Goal: Communication & Community: Share content

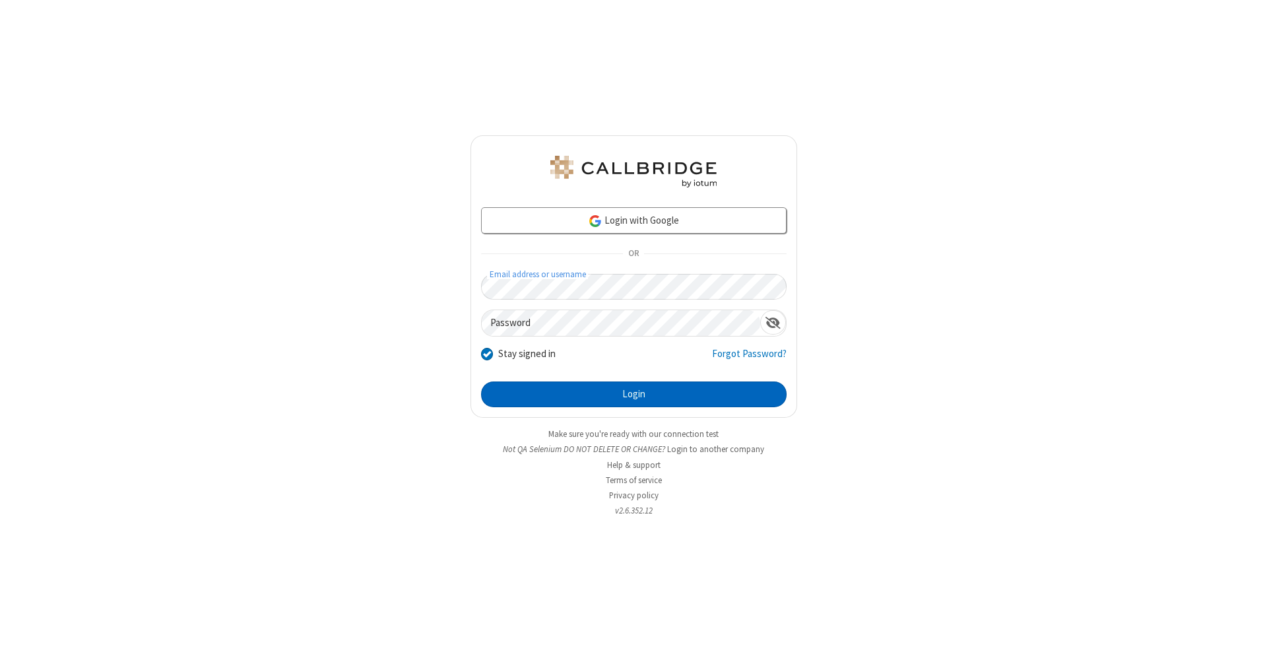
click at [633, 395] on button "Login" at bounding box center [634, 394] width 306 height 26
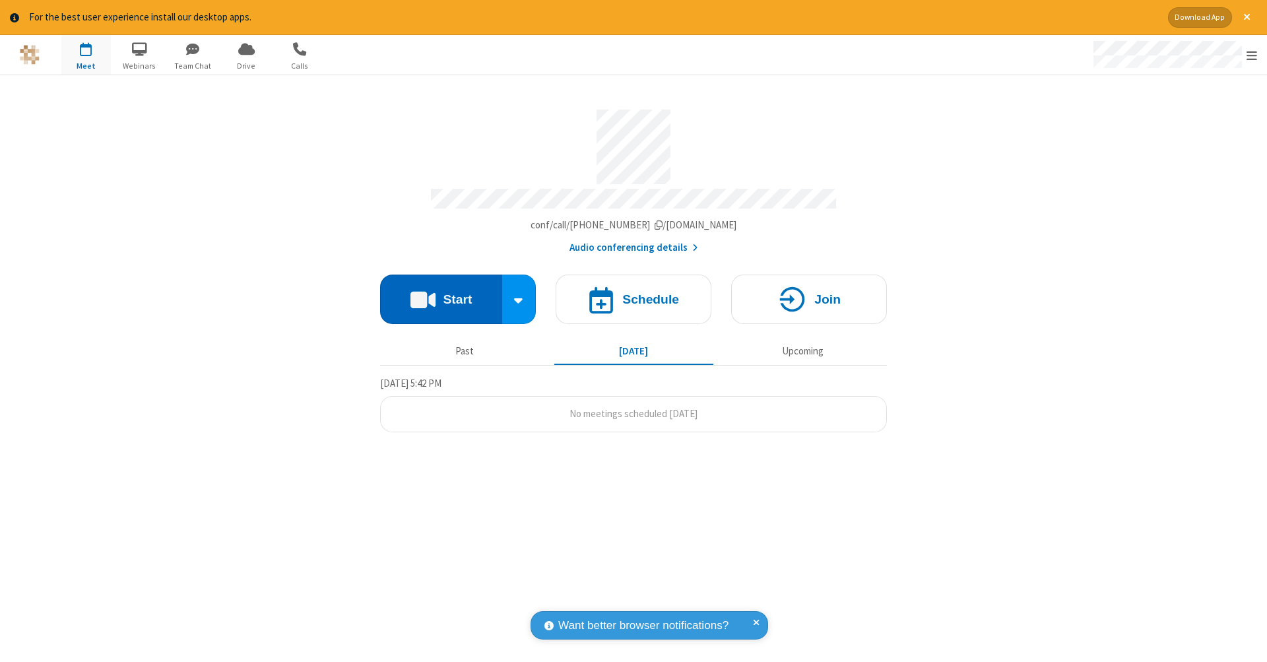
click at [441, 292] on button "Start" at bounding box center [441, 299] width 122 height 49
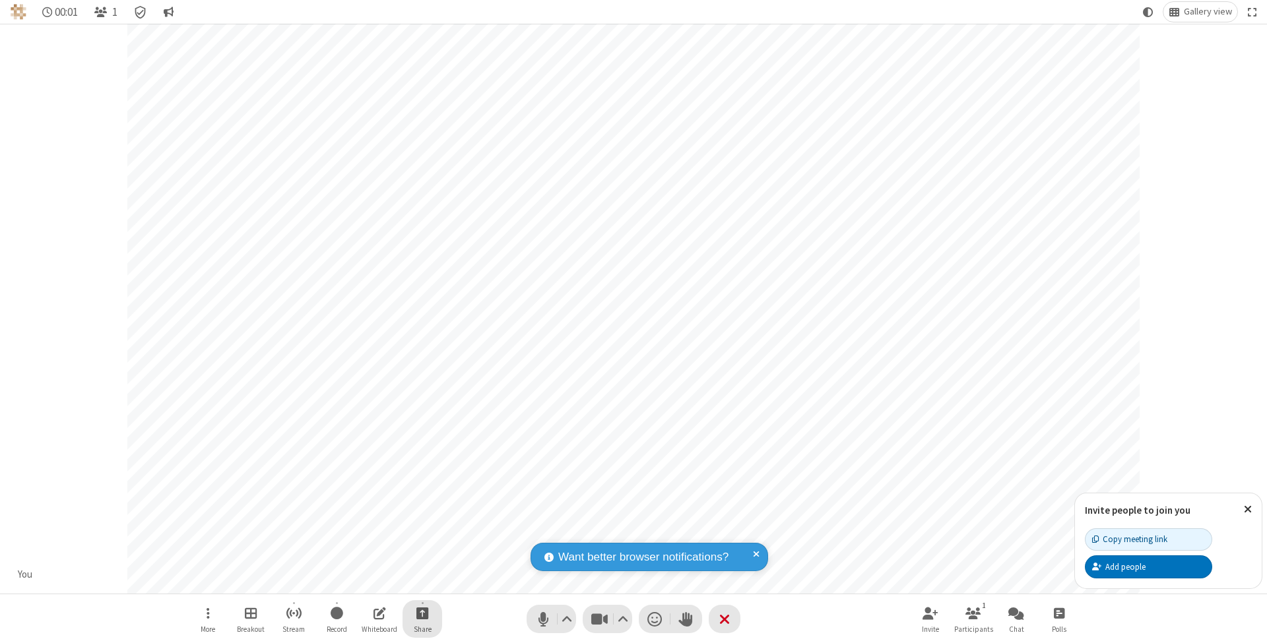
click at [422, 613] on span "Start sharing" at bounding box center [422, 613] width 13 height 16
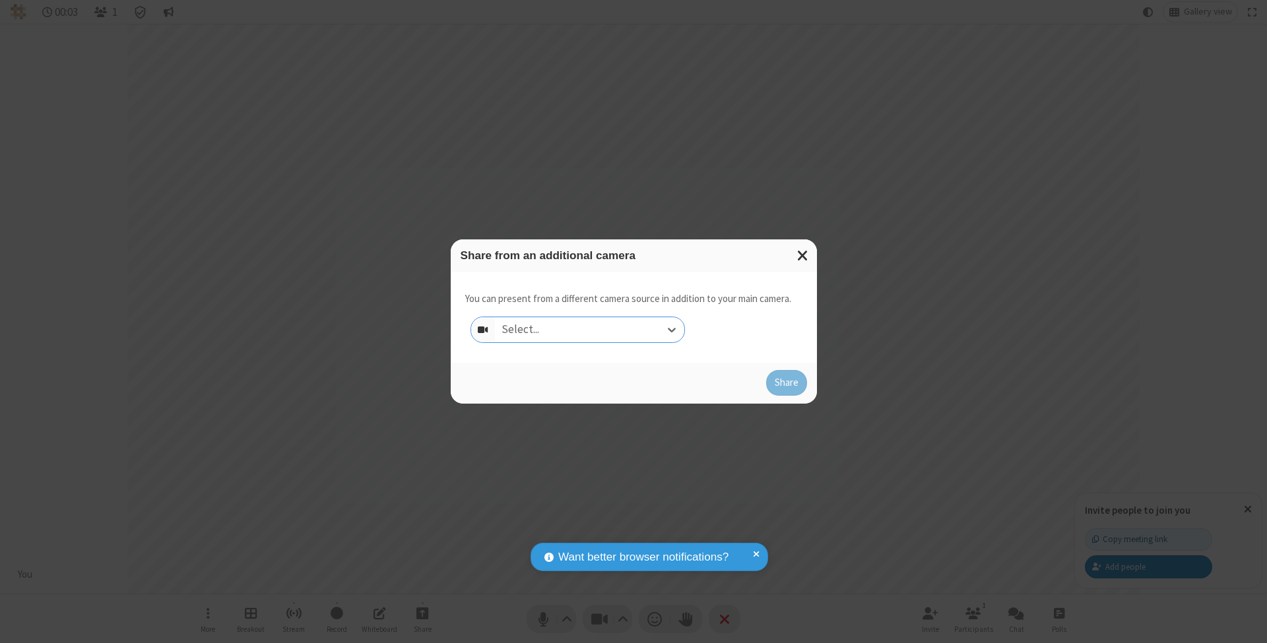
click at [589, 329] on div "Select..." at bounding box center [589, 329] width 189 height 25
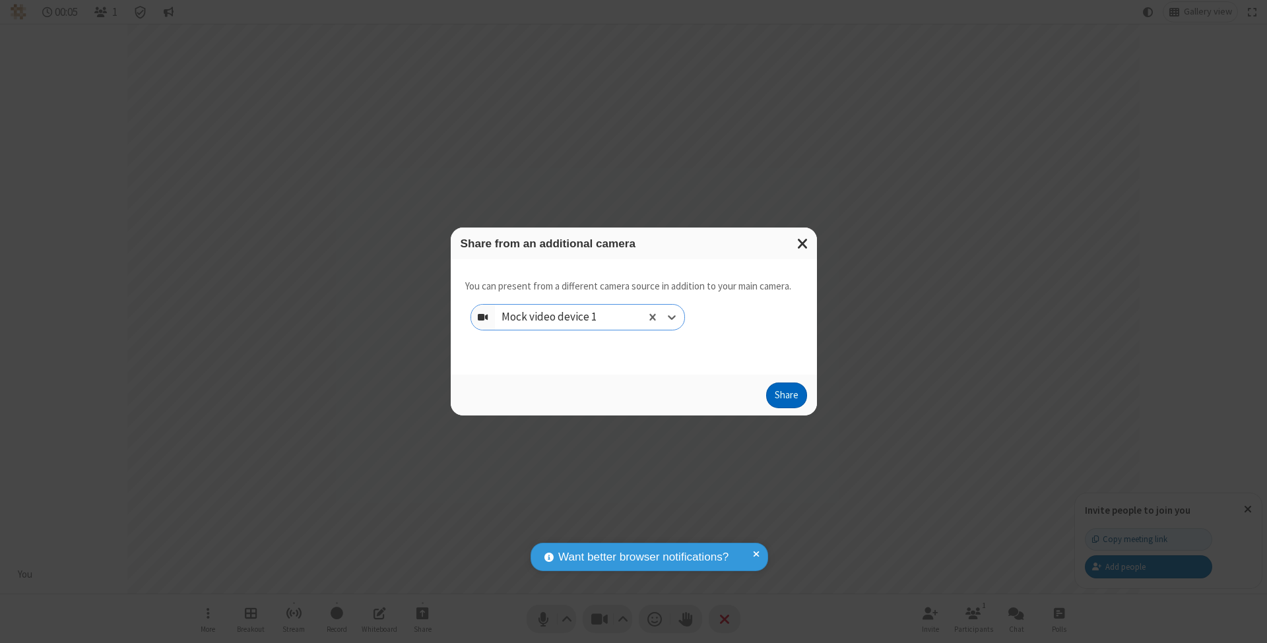
click at [786, 408] on button "Share" at bounding box center [786, 396] width 41 height 26
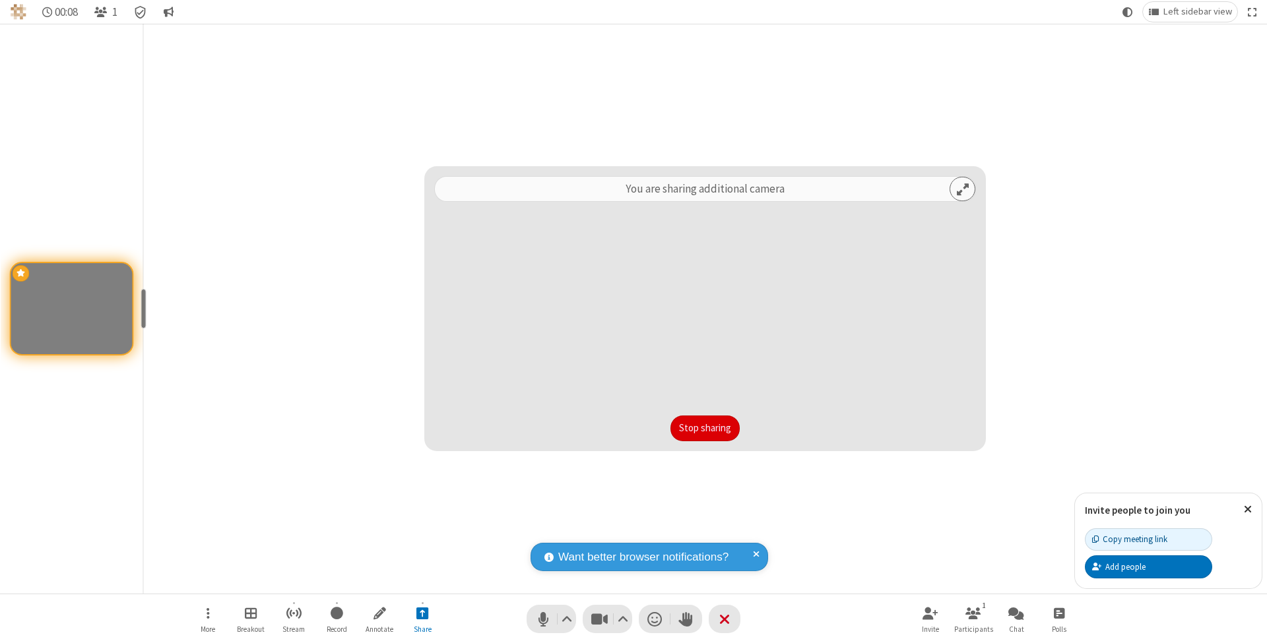
click at [705, 428] on button "Stop sharing" at bounding box center [704, 429] width 69 height 26
